Goal: Task Accomplishment & Management: Use online tool/utility

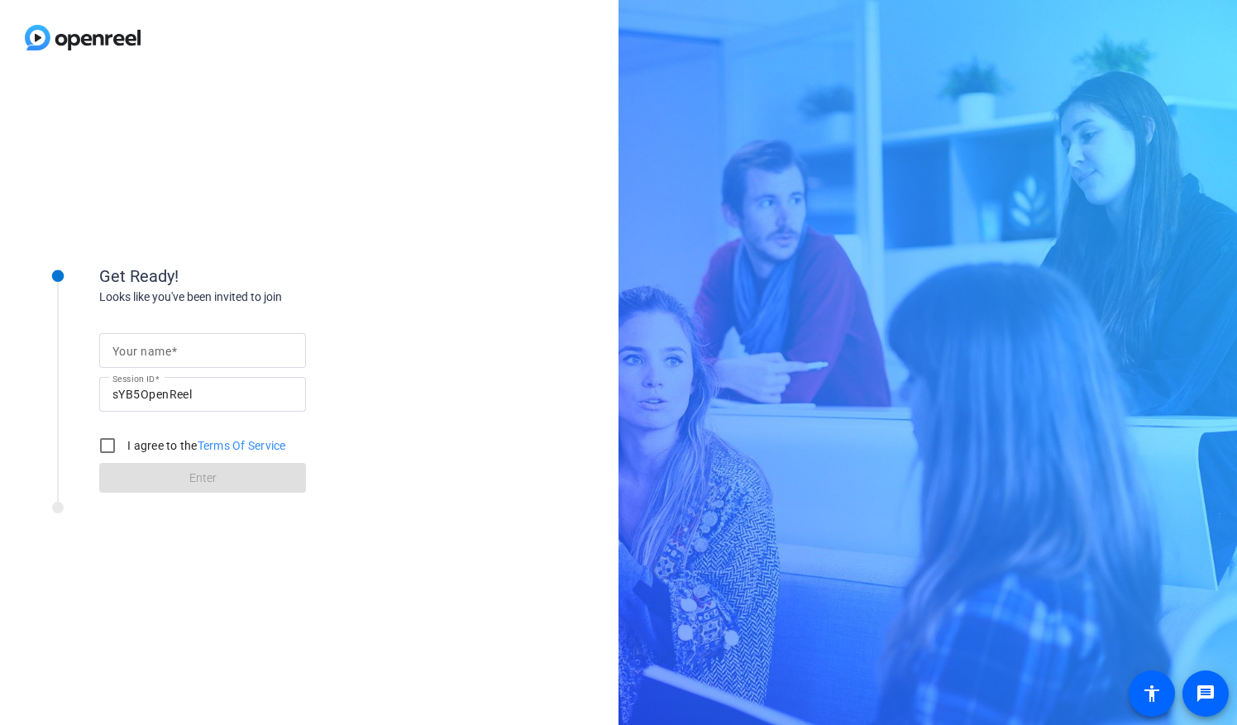
click at [188, 349] on input "Your name" at bounding box center [202, 351] width 180 height 20
click at [189, 353] on input "Your name" at bounding box center [202, 351] width 180 height 20
type input "Hannah"
click at [115, 443] on input "I agree to the Terms Of Service" at bounding box center [107, 445] width 33 height 33
checkbox input "true"
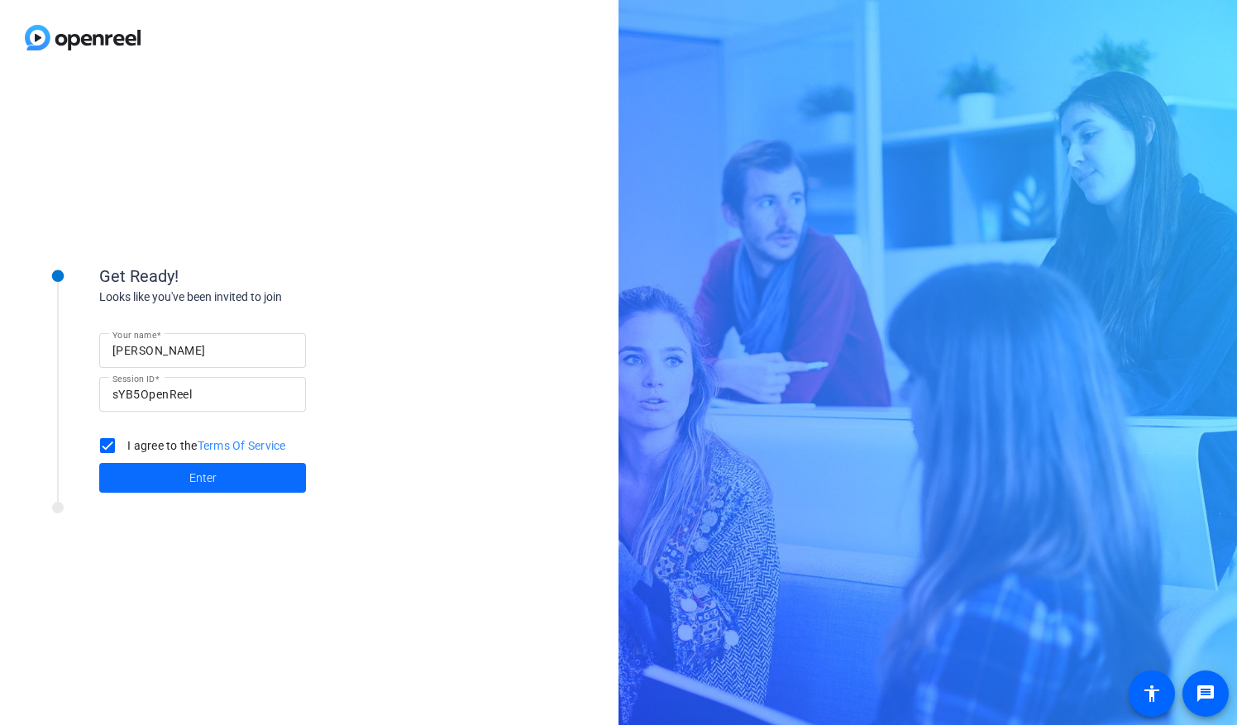
click at [154, 473] on span at bounding box center [202, 478] width 207 height 40
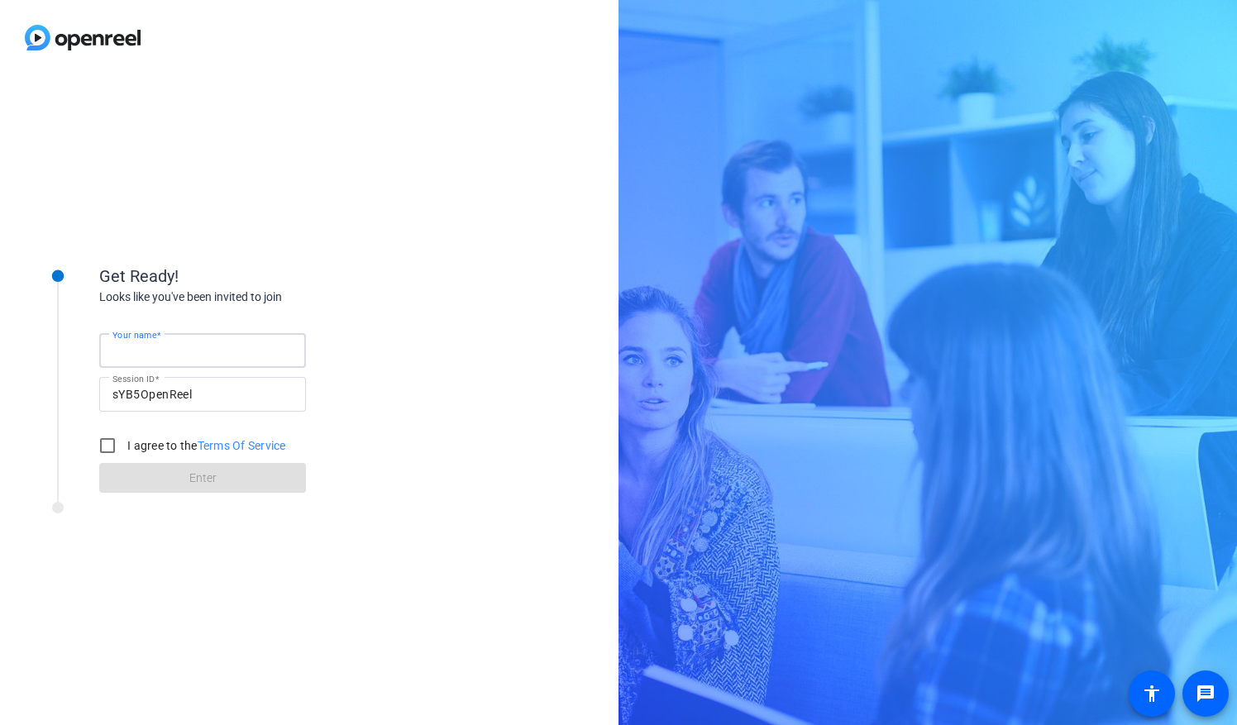
click at [187, 348] on input "Your name" at bounding box center [202, 351] width 180 height 20
type input "[PERSON_NAME]"
click at [107, 446] on input "I agree to the Terms Of Service" at bounding box center [107, 445] width 33 height 33
checkbox input "true"
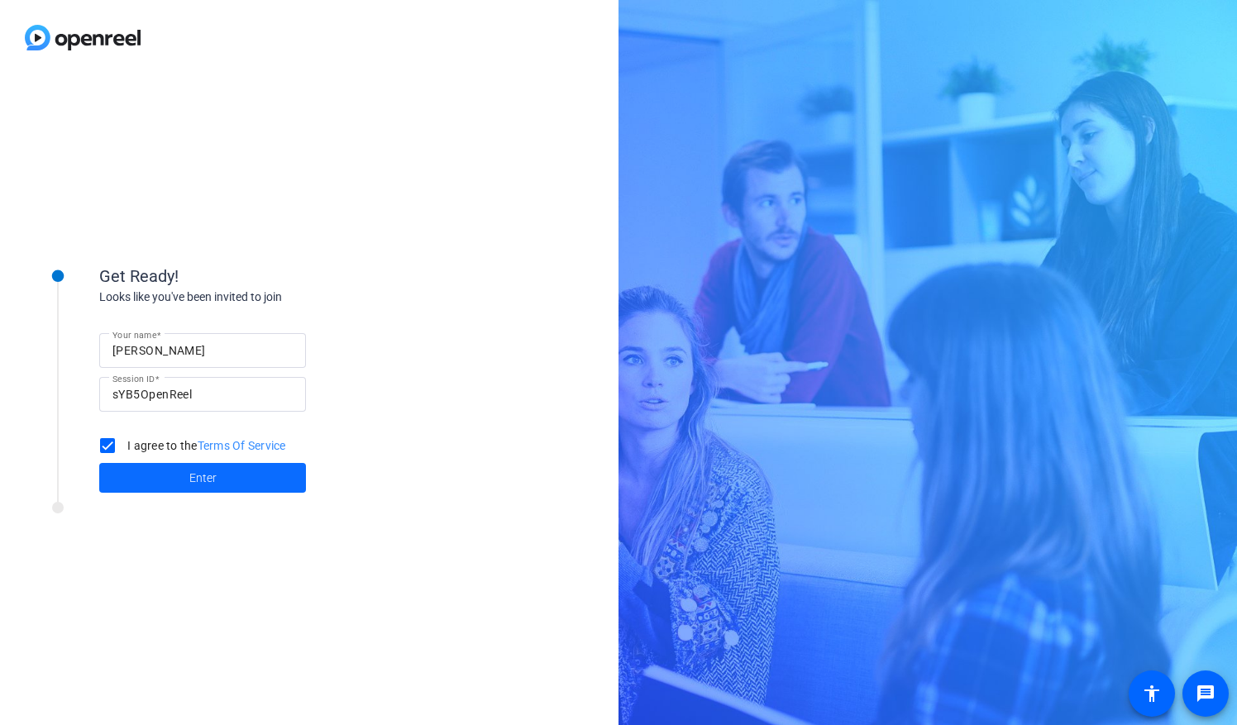
click at [116, 469] on span at bounding box center [202, 478] width 207 height 40
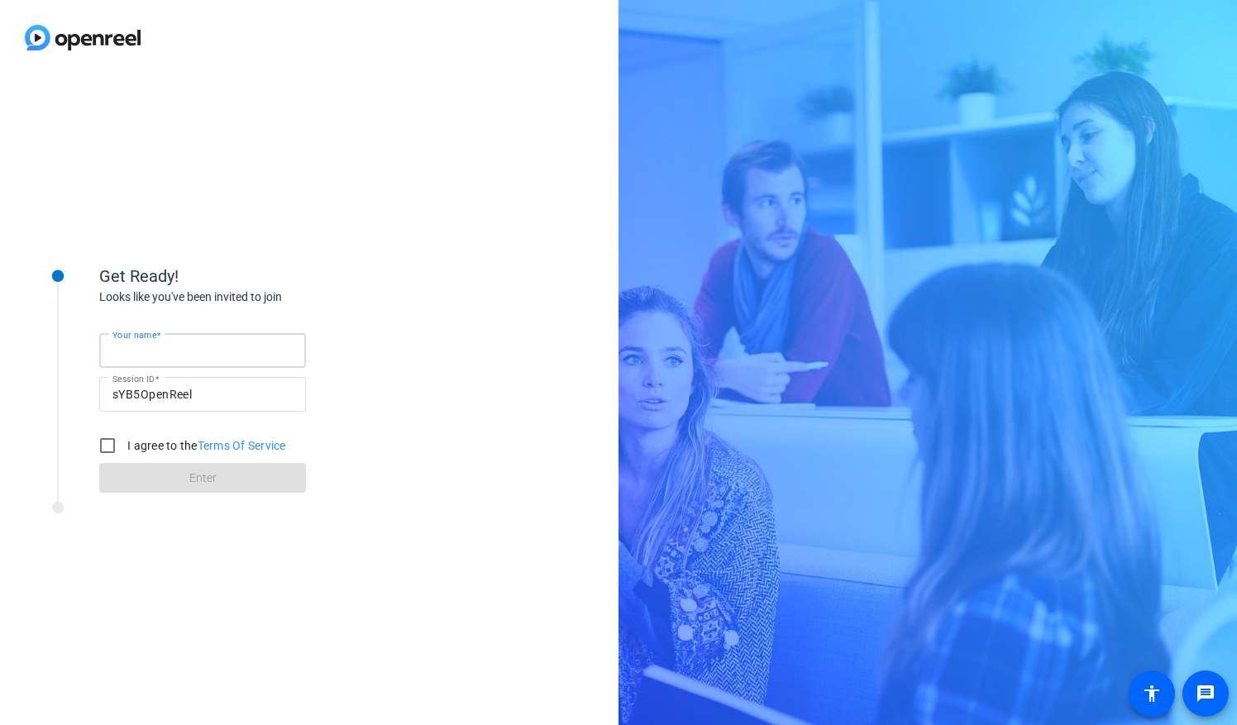
click at [184, 354] on input "Your name" at bounding box center [202, 351] width 180 height 20
type input "[PERSON_NAME]"
click at [168, 475] on form "Your name Hannah Session ID sYB5OpenReel I agree to the Terms Of Service Enter" at bounding box center [202, 408] width 207 height 169
click at [112, 444] on input "I agree to the Terms Of Service" at bounding box center [107, 445] width 33 height 33
checkbox input "true"
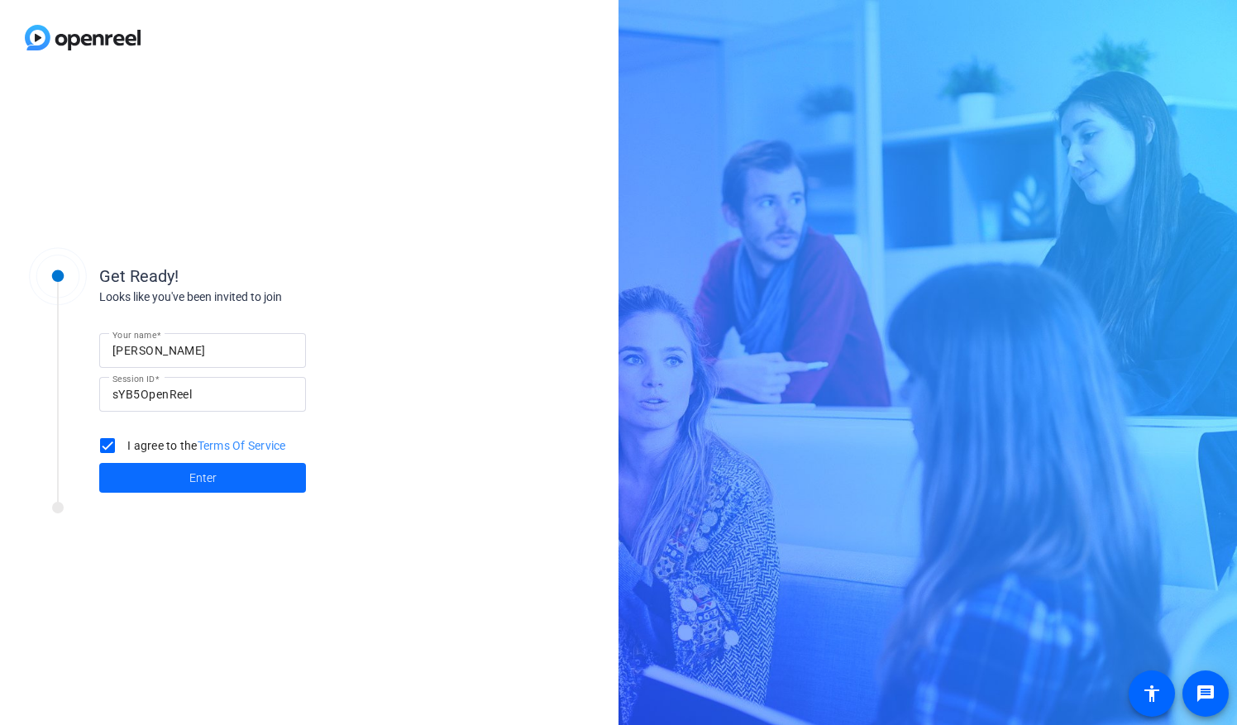
click at [147, 473] on span at bounding box center [202, 478] width 207 height 40
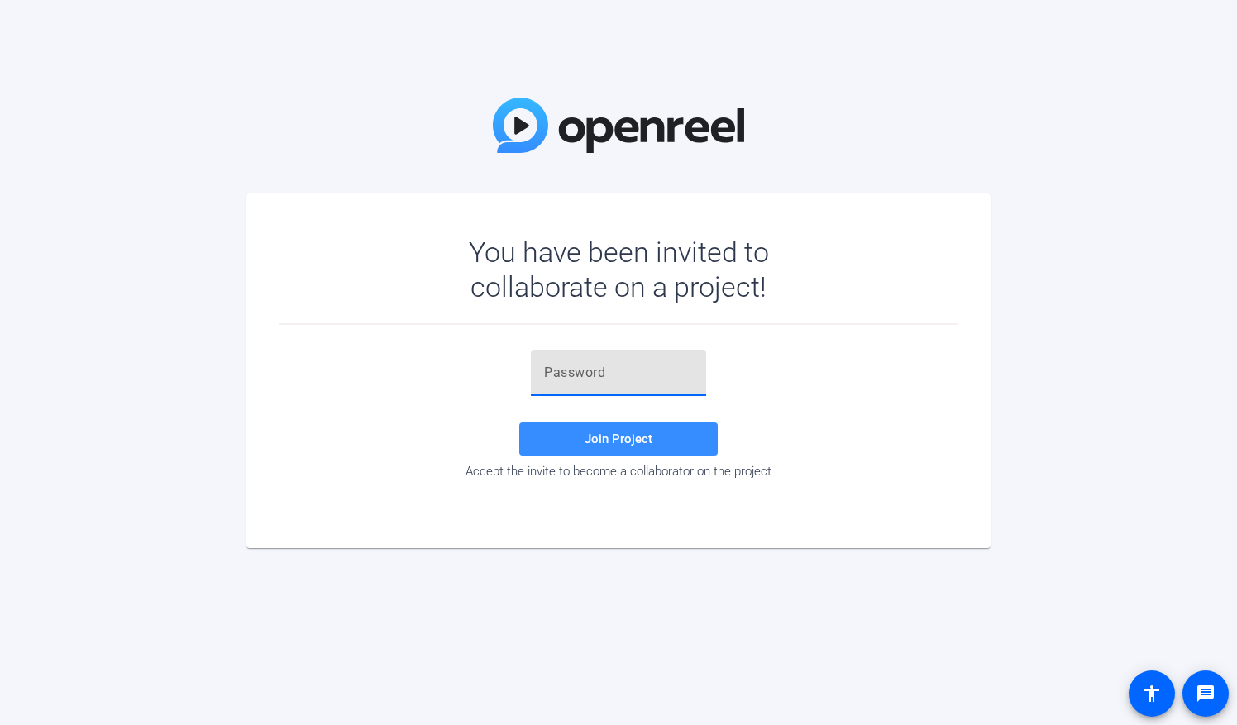
click at [577, 375] on input "text" at bounding box center [618, 373] width 149 height 20
paste input "'M+$7l"
type input "'M+$7l"
click at [614, 436] on span "Join Project" at bounding box center [618, 438] width 68 height 15
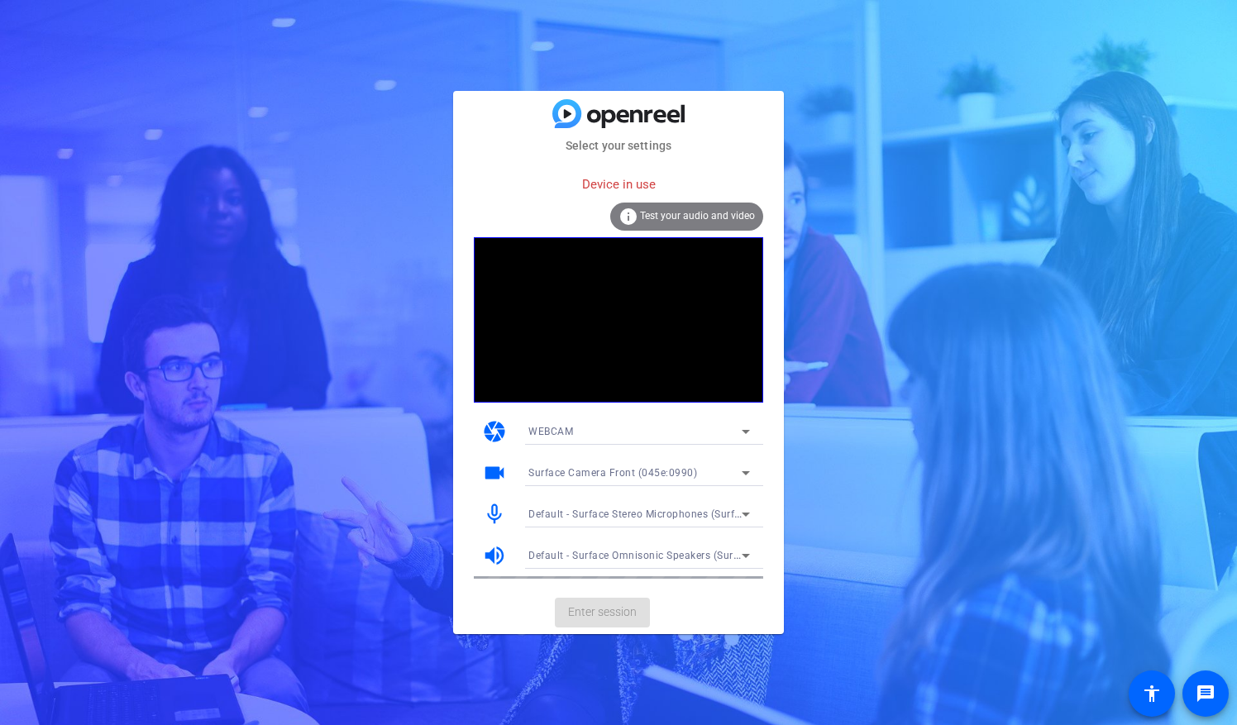
click at [591, 620] on mat-card-actions "Enter session" at bounding box center [618, 612] width 331 height 43
click at [660, 217] on span "Test your audio and video" at bounding box center [697, 216] width 115 height 12
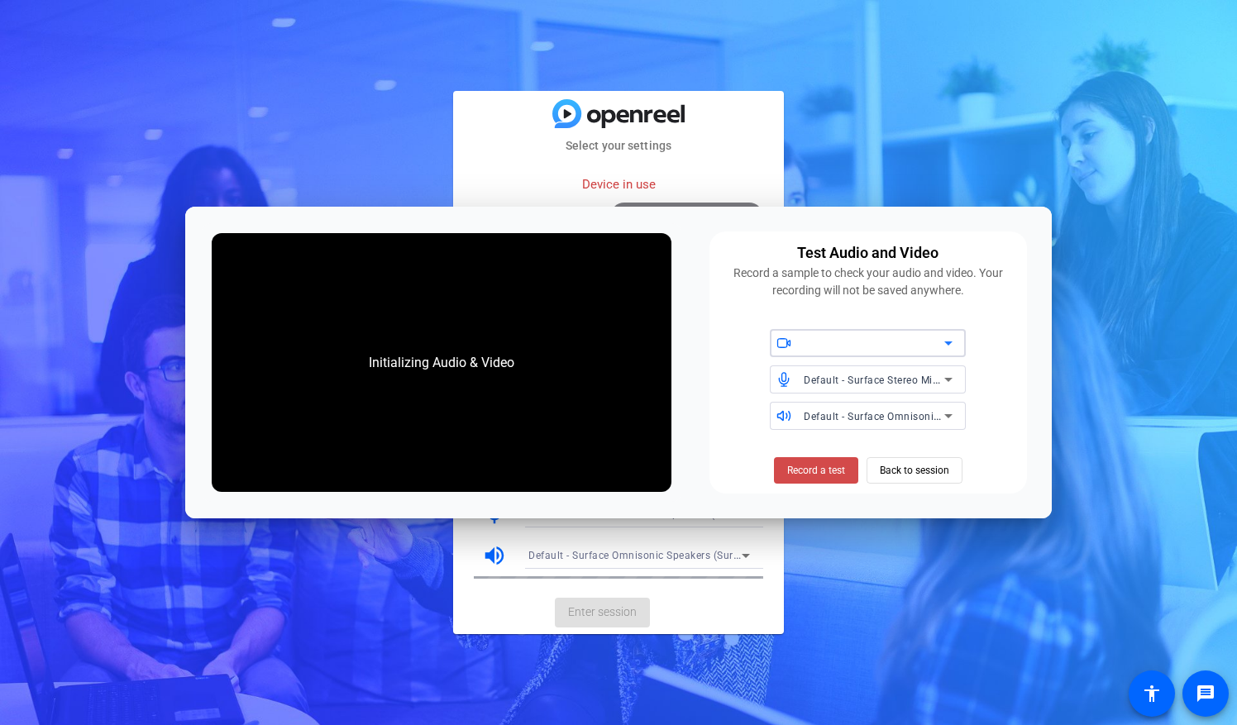
click at [823, 469] on span "Record a test" at bounding box center [816, 470] width 58 height 15
click at [885, 469] on span "Back to session" at bounding box center [913, 470] width 69 height 31
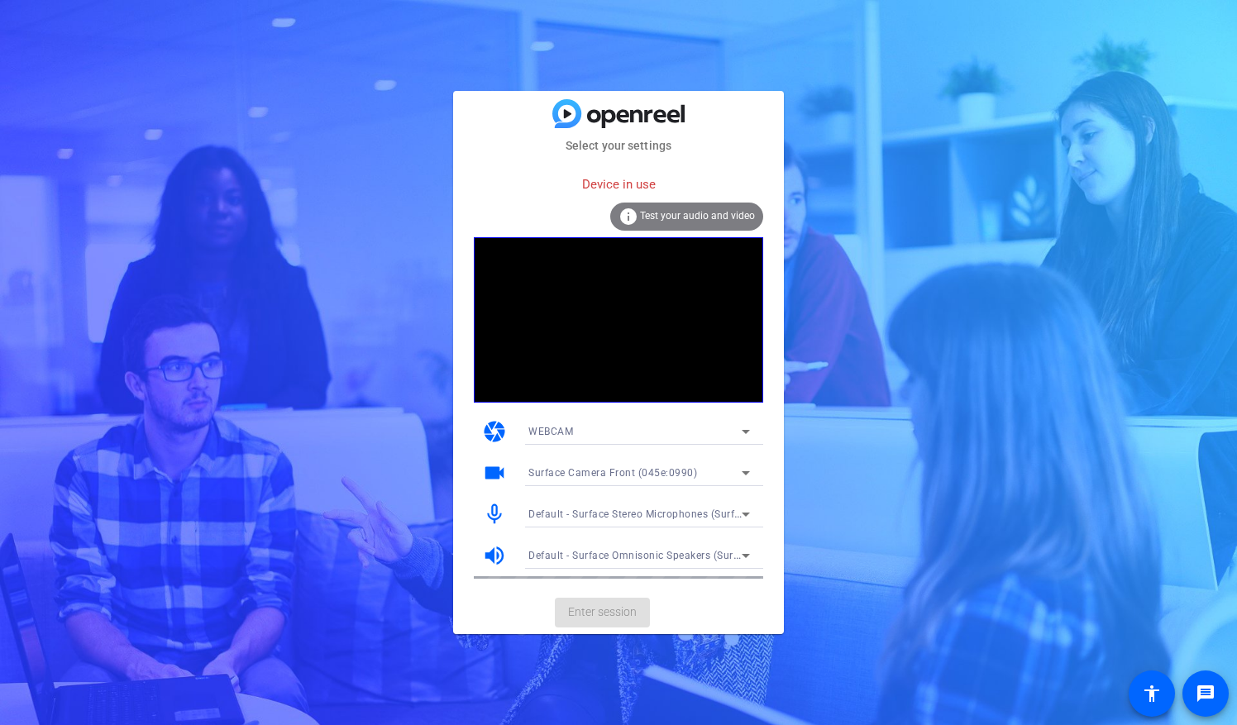
click at [705, 430] on div "WEBCAM" at bounding box center [634, 431] width 213 height 21
click at [705, 430] on div at bounding box center [618, 362] width 1237 height 725
click at [692, 482] on div "Surface Camera Front (045e:0990)" at bounding box center [634, 472] width 213 height 21
click at [701, 472] on div at bounding box center [618, 362] width 1237 height 725
click at [698, 519] on span "Default - Surface Stereo Microphones (Surface High Definition Audio)" at bounding box center [695, 513] width 334 height 13
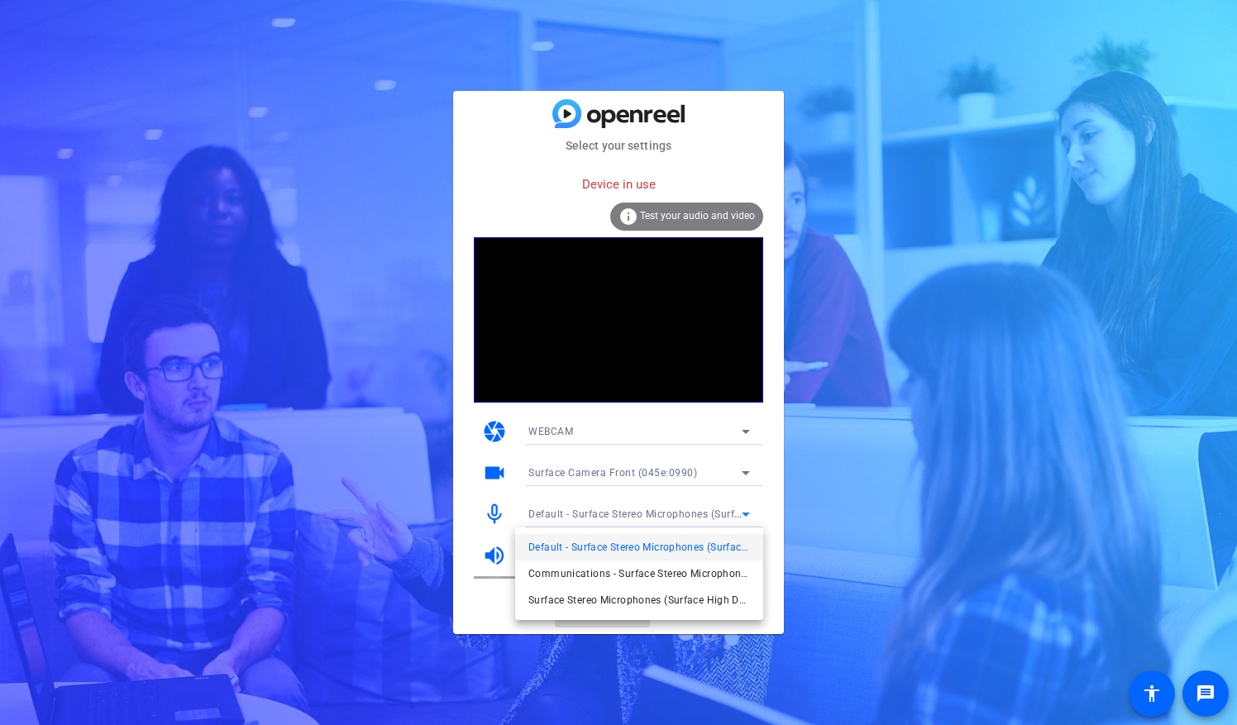
click at [698, 519] on div at bounding box center [618, 362] width 1237 height 725
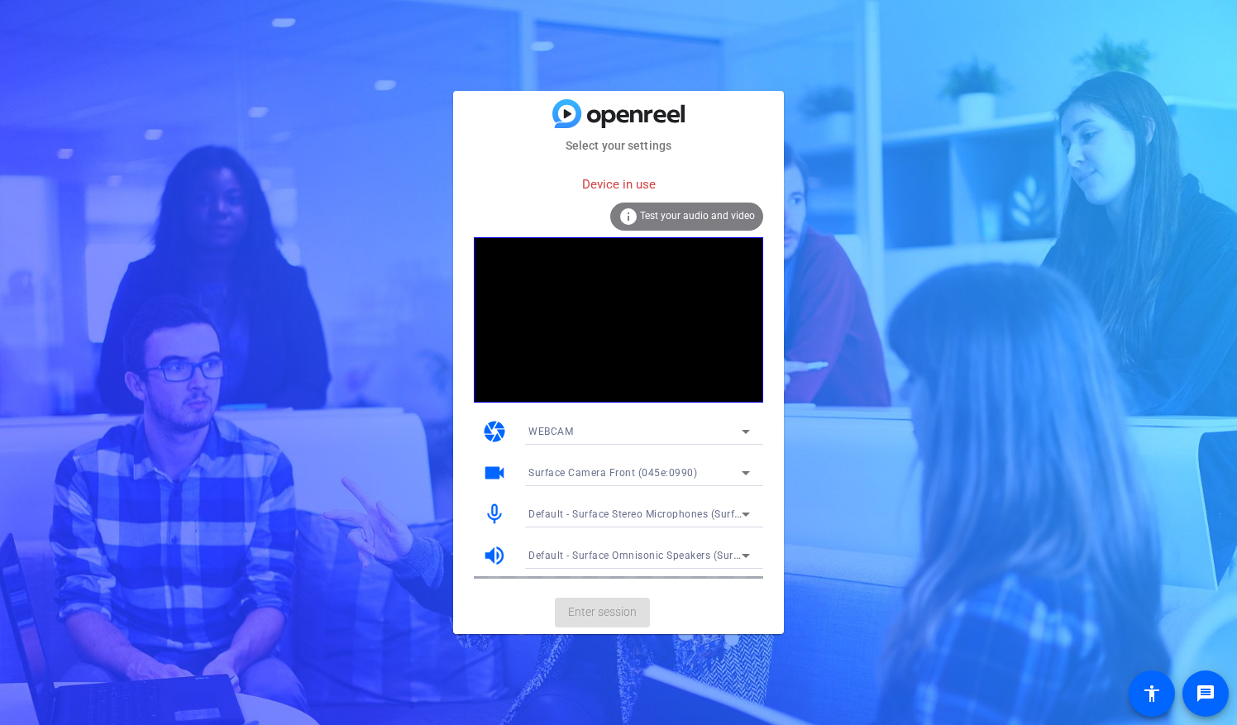
click at [683, 560] on span "Default - Surface Omnisonic Speakers (Surface High Definition Audio)" at bounding box center [696, 554] width 336 height 13
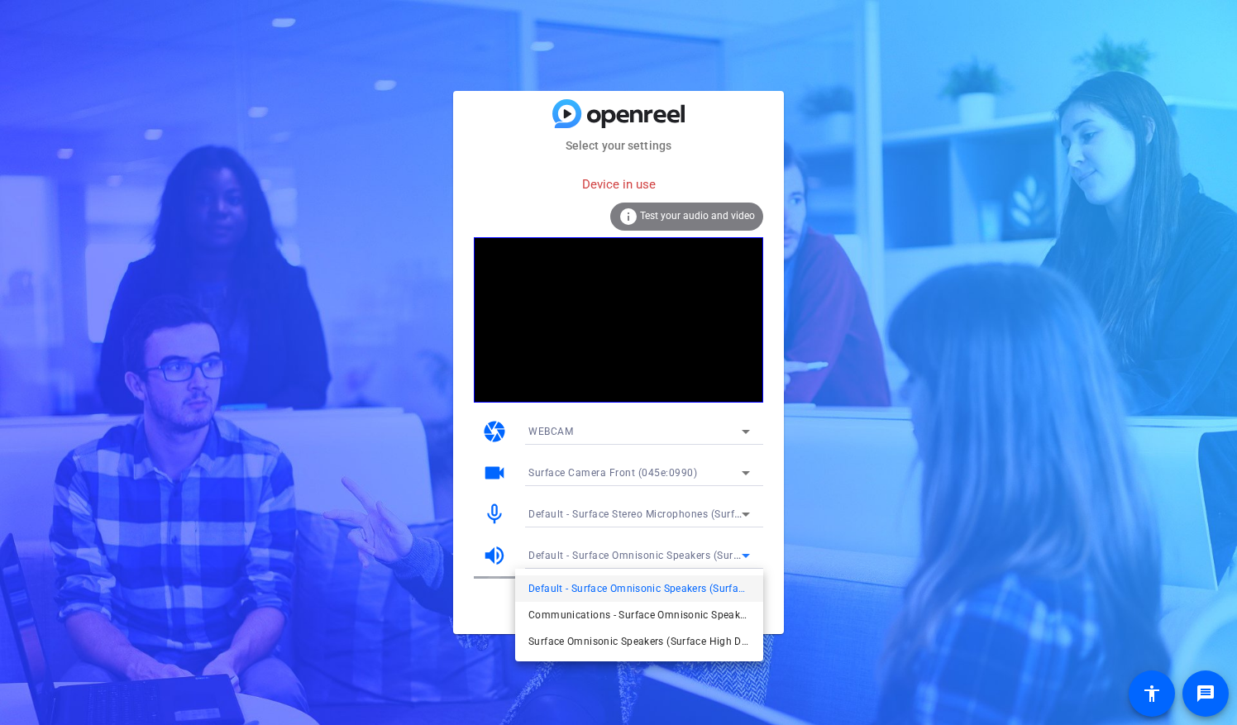
click at [680, 568] on div at bounding box center [618, 362] width 1237 height 725
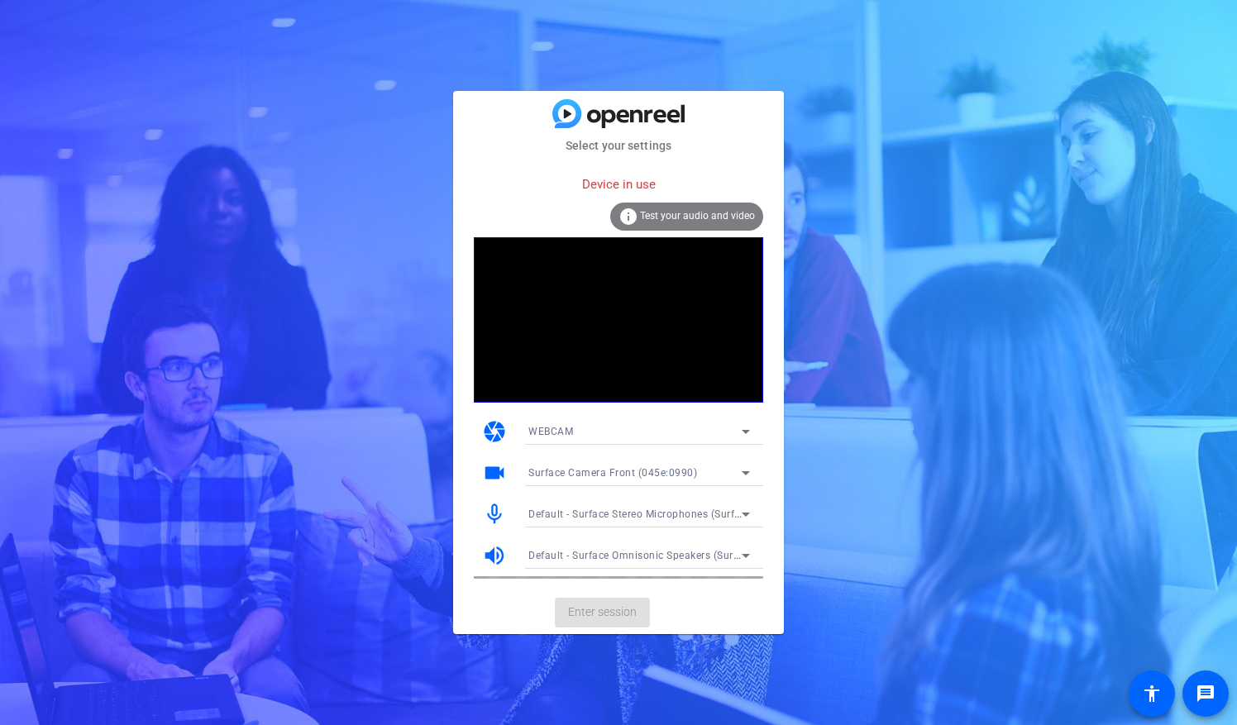
click at [635, 608] on mat-card-actions "Enter session" at bounding box center [618, 612] width 331 height 43
click at [658, 559] on span "Default - Surface Omnisonic Speakers (Surface High Definition Audio)" at bounding box center [696, 554] width 336 height 13
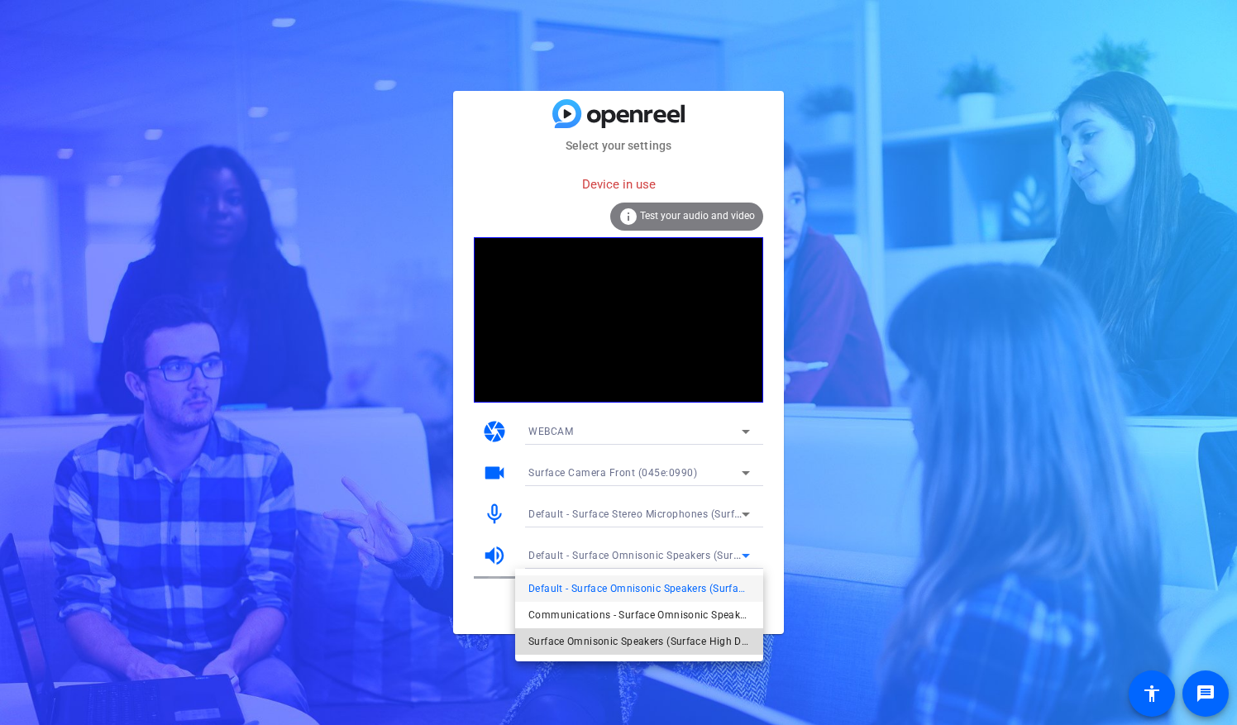
click at [622, 642] on span "Surface Omnisonic Speakers (Surface High Definition Audio)" at bounding box center [639, 642] width 222 height 20
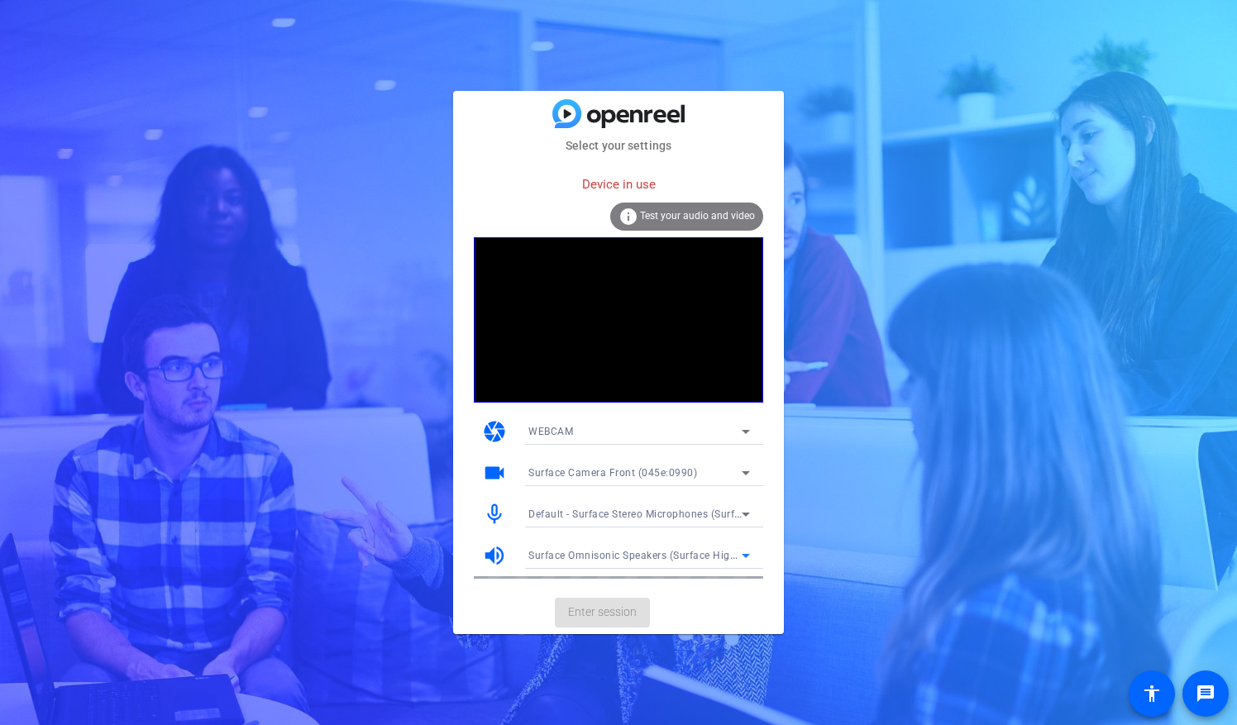
click at [632, 560] on span "Surface Omnisonic Speakers (Surface High Definition Audio)" at bounding box center [674, 554] width 293 height 13
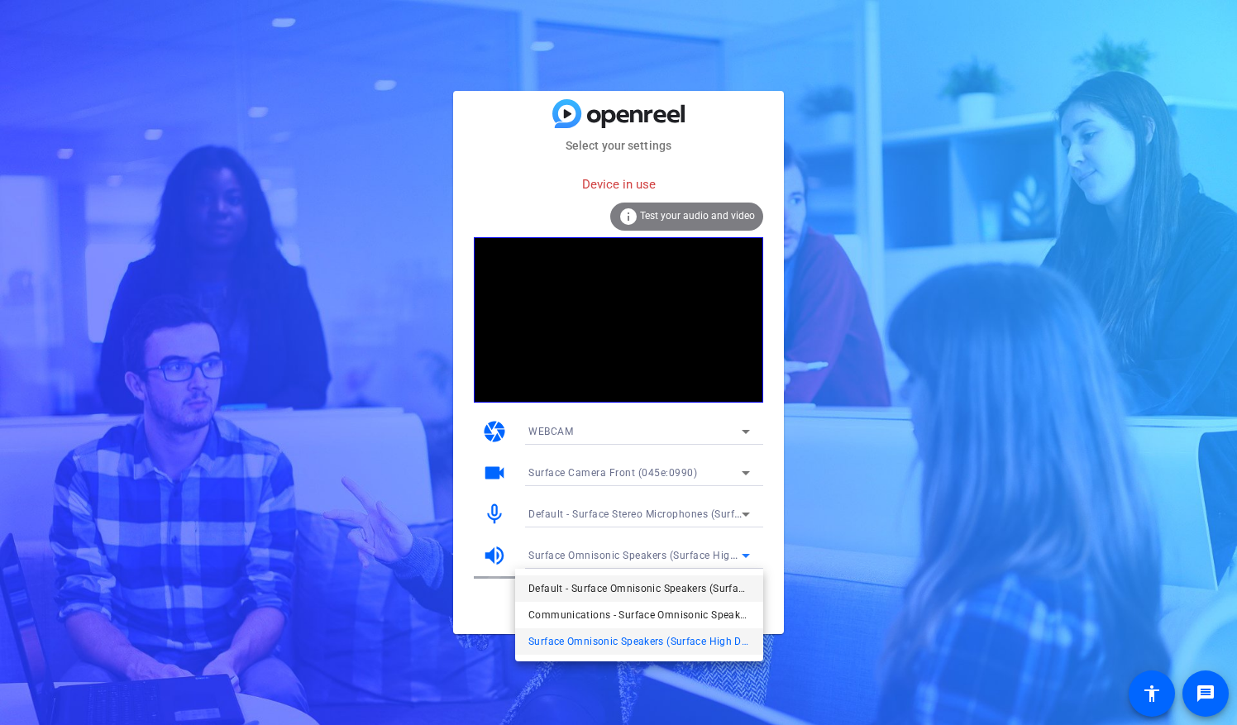
click at [626, 590] on span "Default - Surface Omnisonic Speakers (Surface High Definition Audio)" at bounding box center [639, 589] width 222 height 20
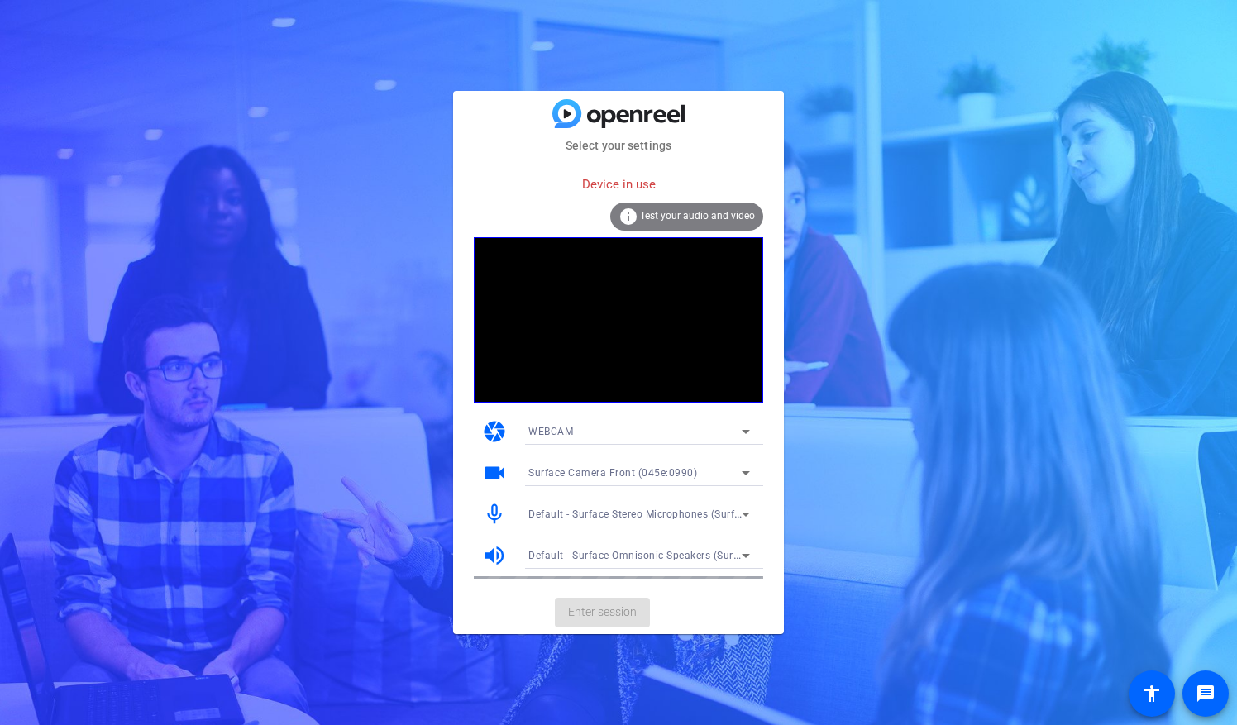
click at [609, 622] on mat-card-actions "Enter session" at bounding box center [618, 612] width 331 height 43
click at [684, 435] on div "WEBCAM" at bounding box center [634, 431] width 213 height 21
click at [684, 435] on div at bounding box center [618, 362] width 1237 height 725
click at [702, 469] on div "Surface Camera Front (045e:0990)" at bounding box center [634, 472] width 213 height 21
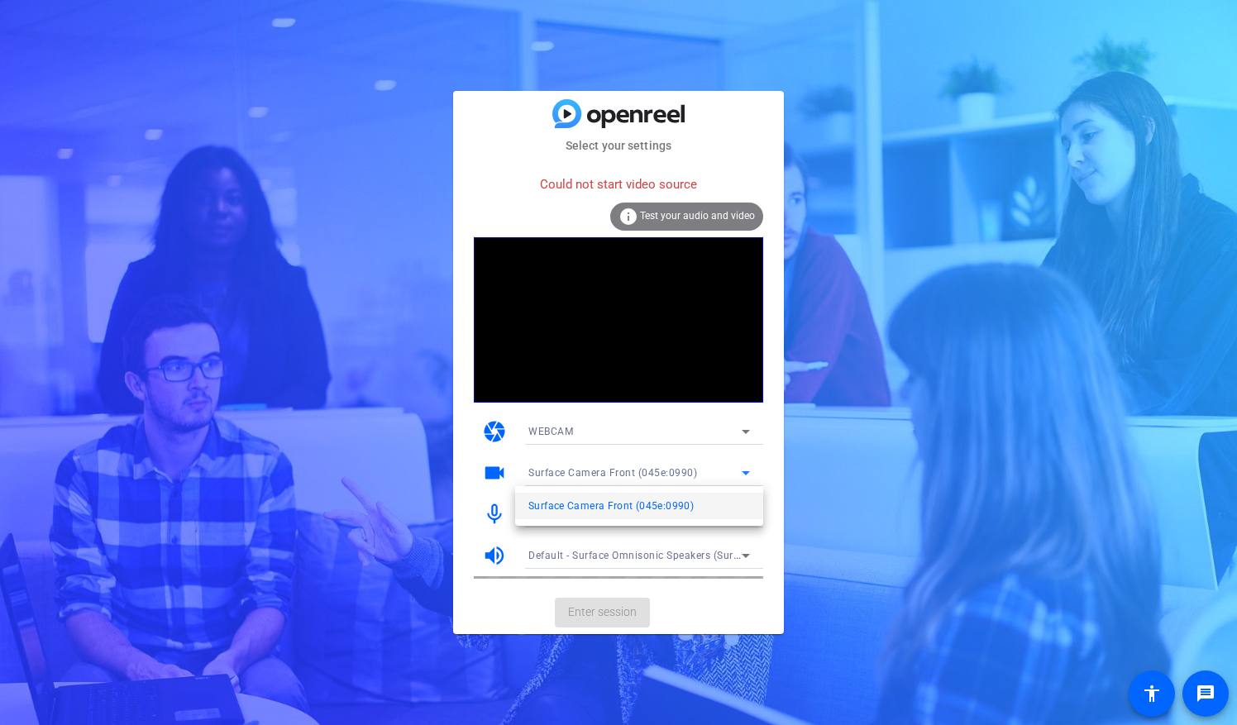
click at [678, 506] on span "Surface Camera Front (045e:0990)" at bounding box center [610, 506] width 165 height 20
click at [689, 207] on div "info Test your audio and video" at bounding box center [686, 217] width 153 height 28
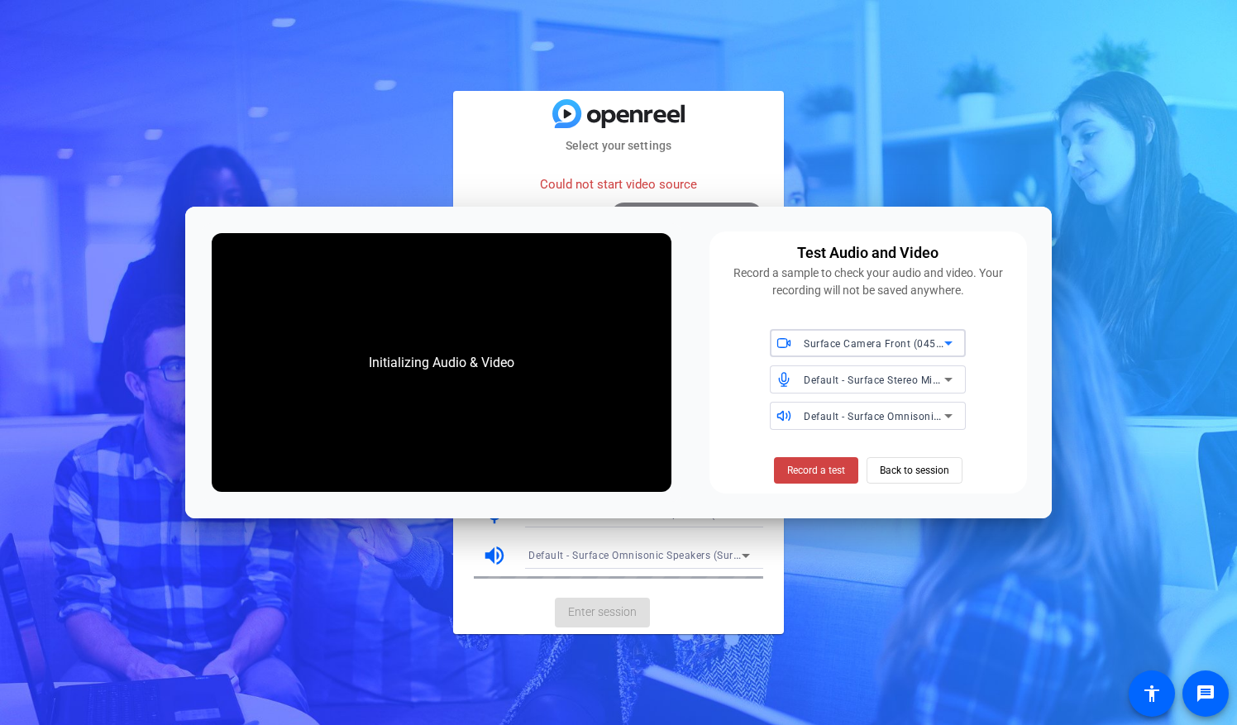
click at [883, 350] on span "Surface Camera Front (045e:0990)" at bounding box center [887, 342] width 169 height 13
click at [883, 350] on div at bounding box center [618, 362] width 1237 height 725
click at [833, 475] on span "Record a test" at bounding box center [816, 470] width 58 height 15
click at [908, 469] on span "Back to session" at bounding box center [913, 470] width 69 height 31
